Goal: Check status: Check status

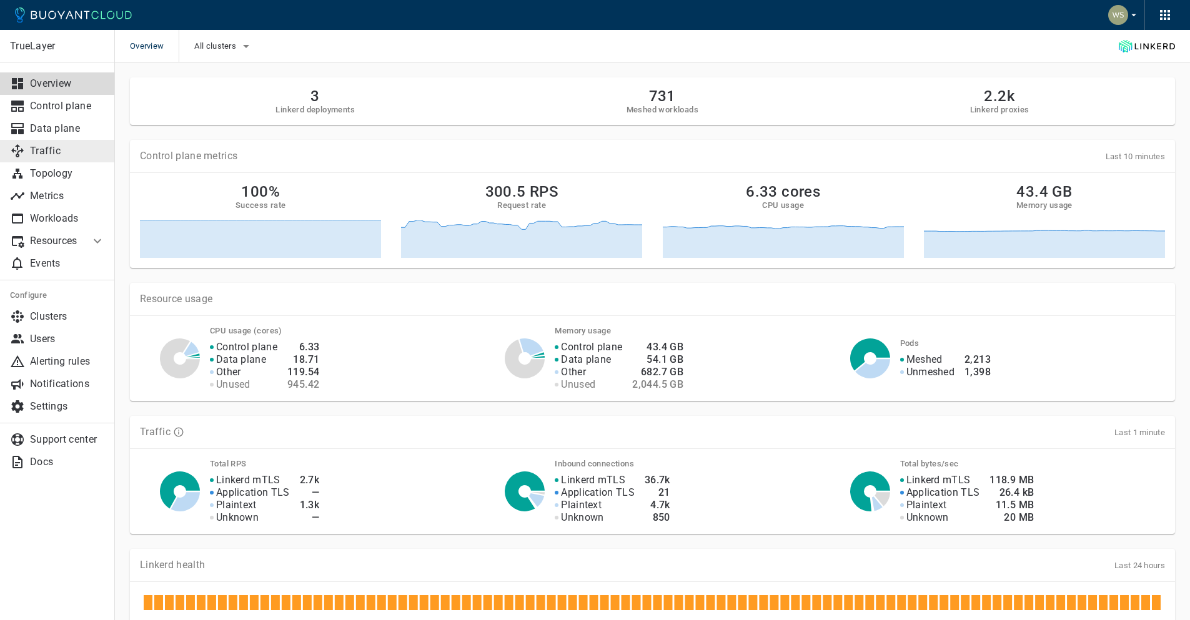
click at [76, 154] on p "Traffic" at bounding box center [67, 151] width 75 height 12
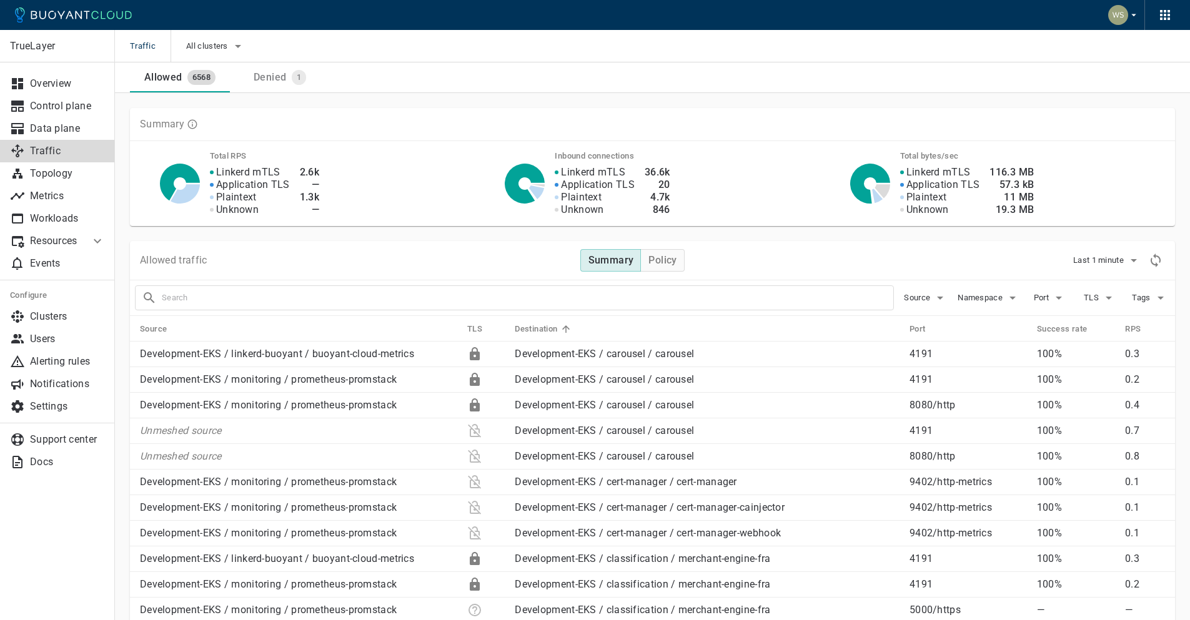
click at [455, 307] on div at bounding box center [514, 298] width 759 height 25
type input "payments-screening"
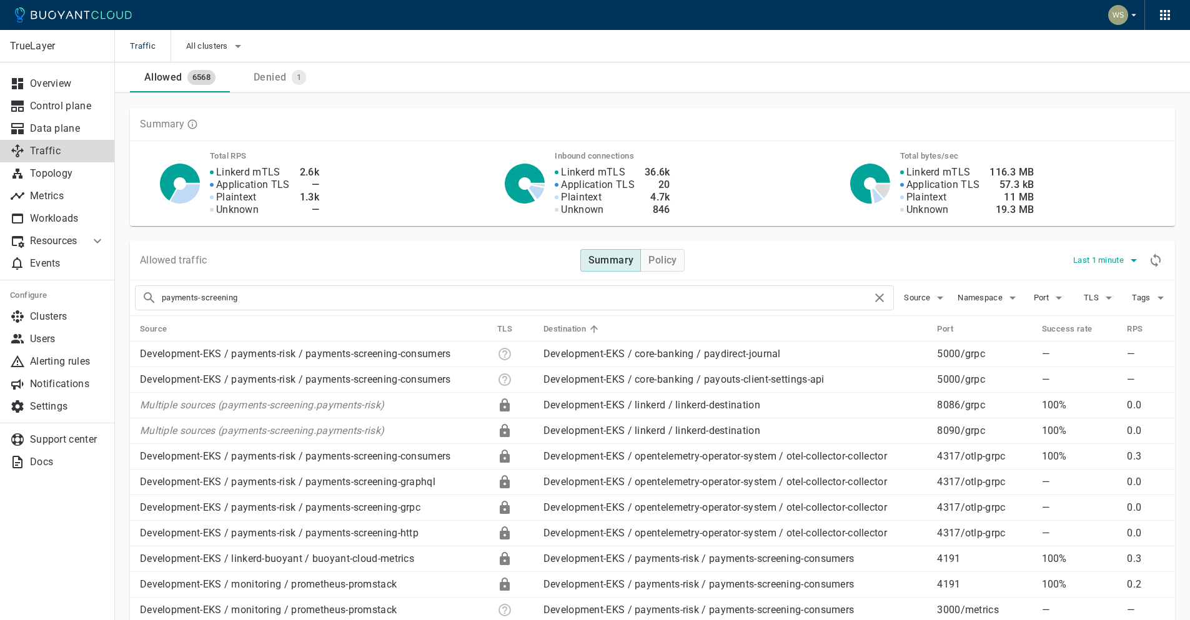
click at [1115, 256] on span "Last 1 minute" at bounding box center [1099, 261] width 53 height 10
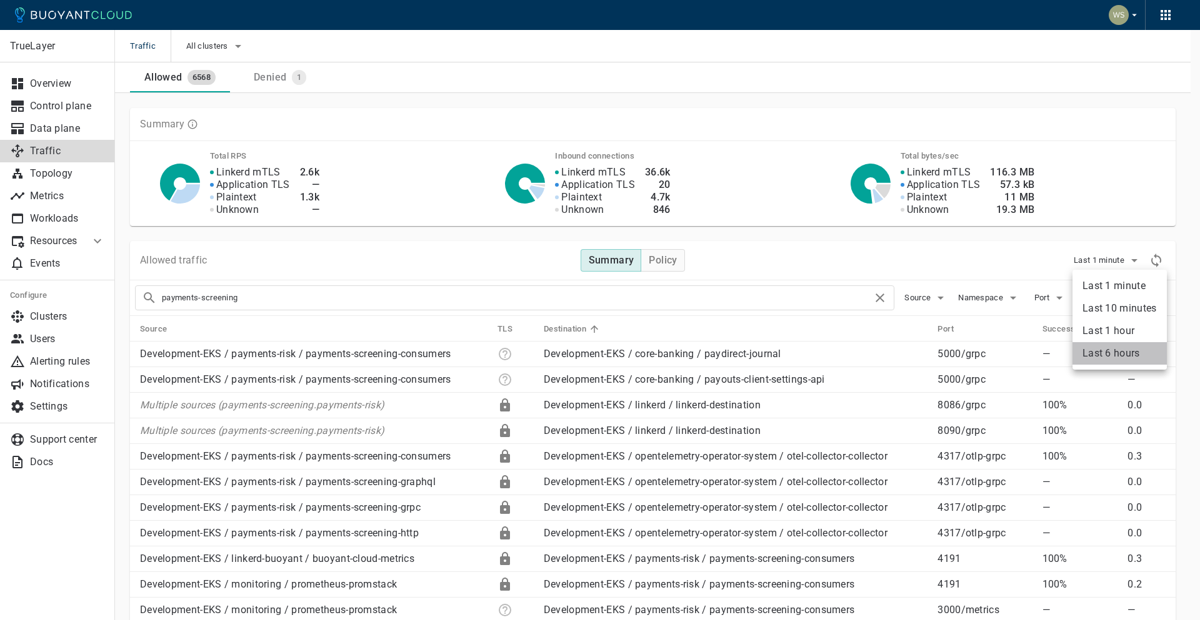
click at [1113, 359] on li "Last 6 hours" at bounding box center [1119, 353] width 94 height 22
